Goal: Task Accomplishment & Management: Use online tool/utility

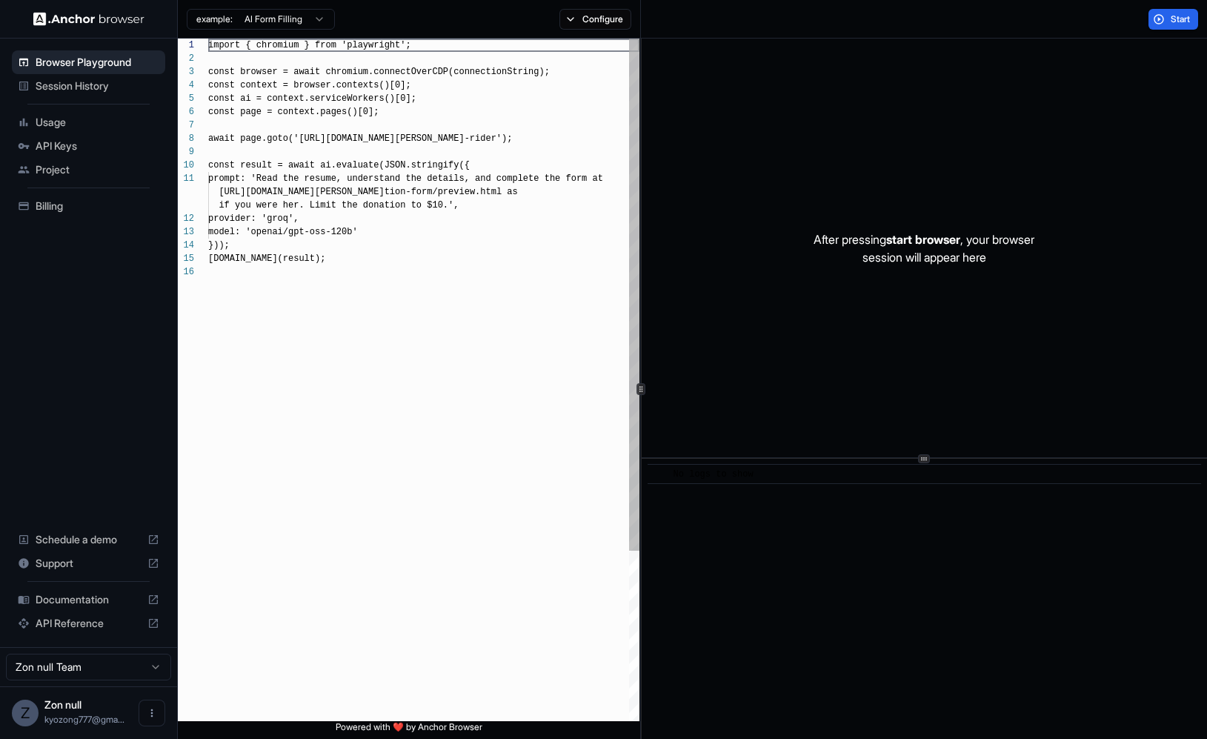
scroll to position [133, 0]
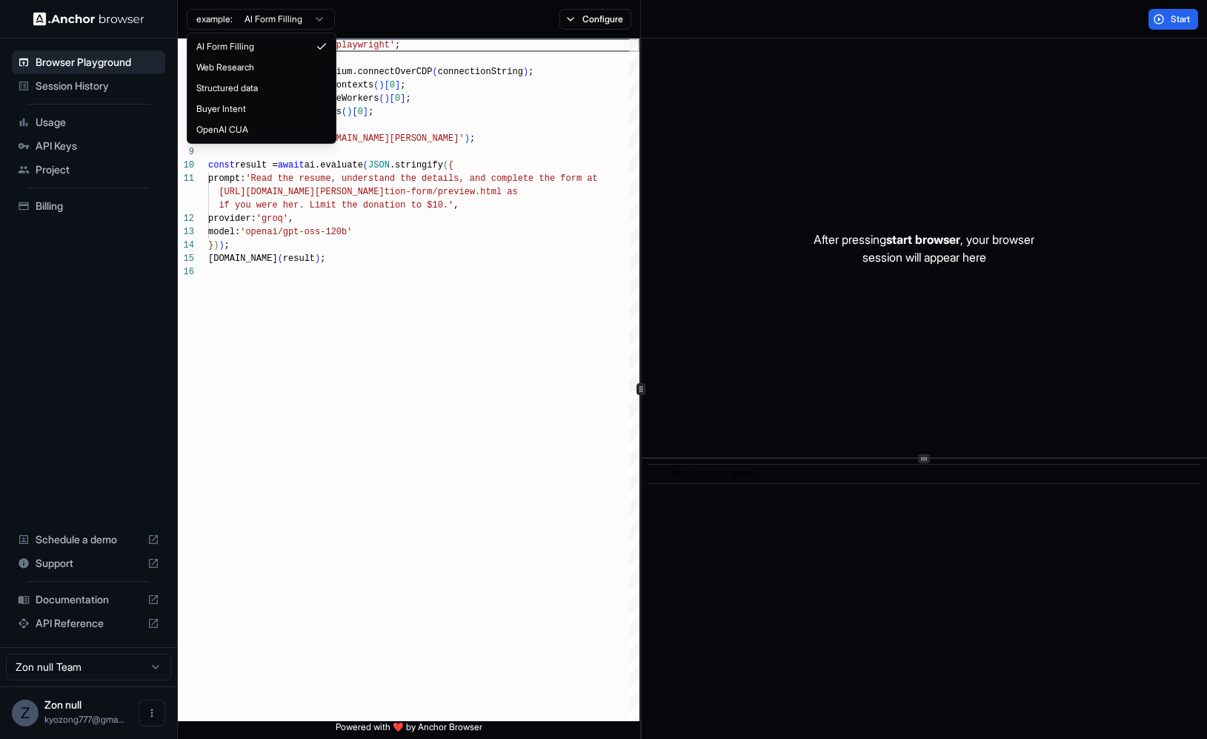
click at [304, 13] on html "Browser Playground Session History Usage API Keys Project Billing Schedule a de…" at bounding box center [603, 369] width 1207 height 739
